Goal: Information Seeking & Learning: Learn about a topic

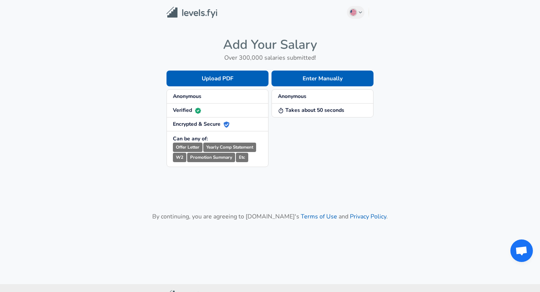
scroll to position [29, 0]
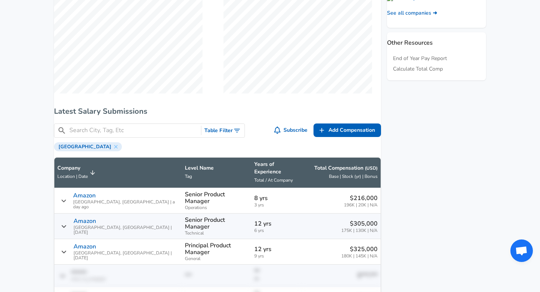
scroll to position [681, 0]
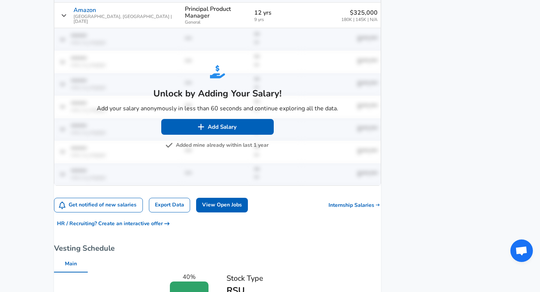
click at [210, 141] on button "Added mine already within last 1 year" at bounding box center [218, 145] width 102 height 9
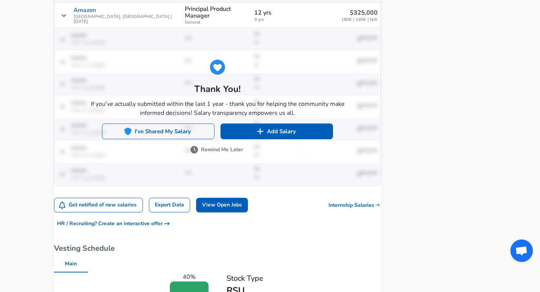
click at [201, 127] on button "I've Shared My Salary" at bounding box center [158, 131] width 112 height 16
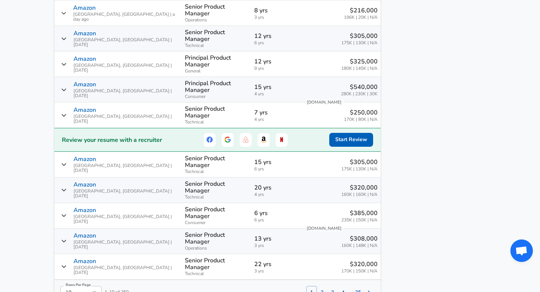
scroll to position [633, 0]
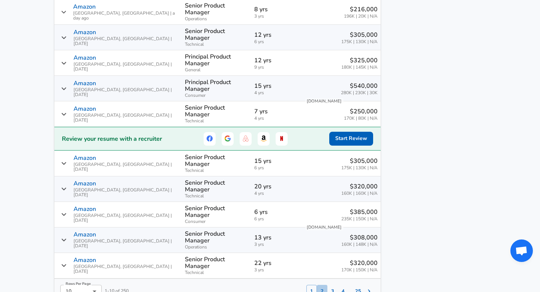
click at [317, 285] on button "2" at bounding box center [322, 291] width 10 height 13
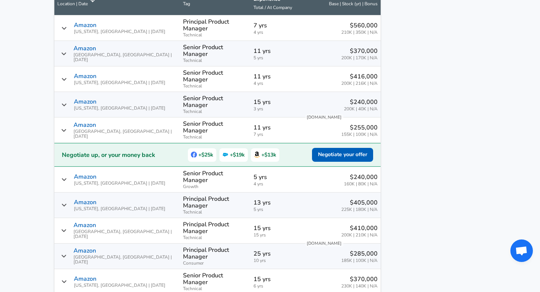
scroll to position [617, 0]
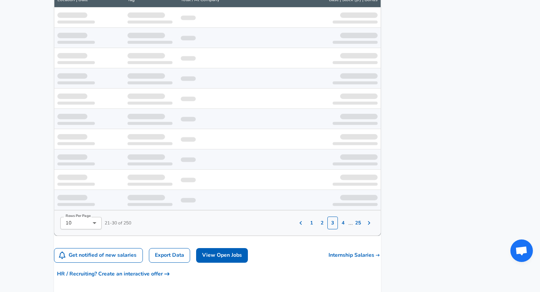
scroll to position [609, 0]
